Goal: Navigation & Orientation: Find specific page/section

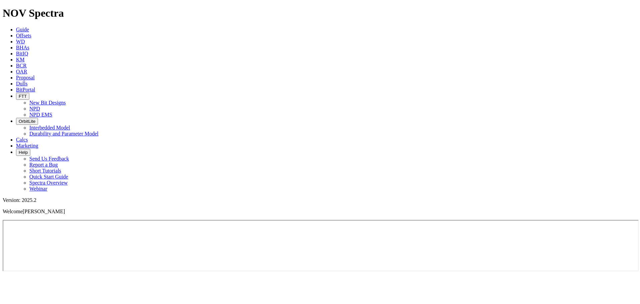
click at [27, 94] on span "FTT" at bounding box center [23, 96] width 8 height 5
click at [19, 119] on icon "button" at bounding box center [19, 121] width 0 height 5
click at [35, 87] on span "BitPortal" at bounding box center [25, 90] width 19 height 6
click at [19, 94] on icon "button" at bounding box center [19, 96] width 0 height 5
click at [66, 100] on link "New Bit Designs" at bounding box center [47, 103] width 36 height 6
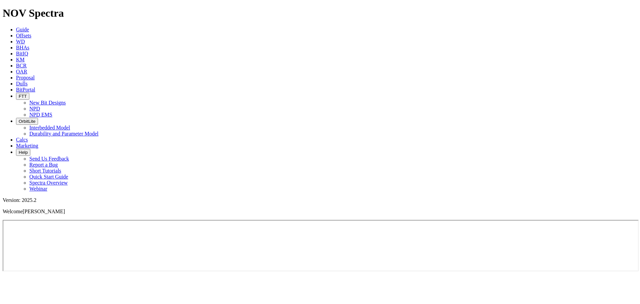
click at [29, 93] on button "FTT" at bounding box center [22, 96] width 13 height 7
